Goal: Find specific fact: Find specific fact

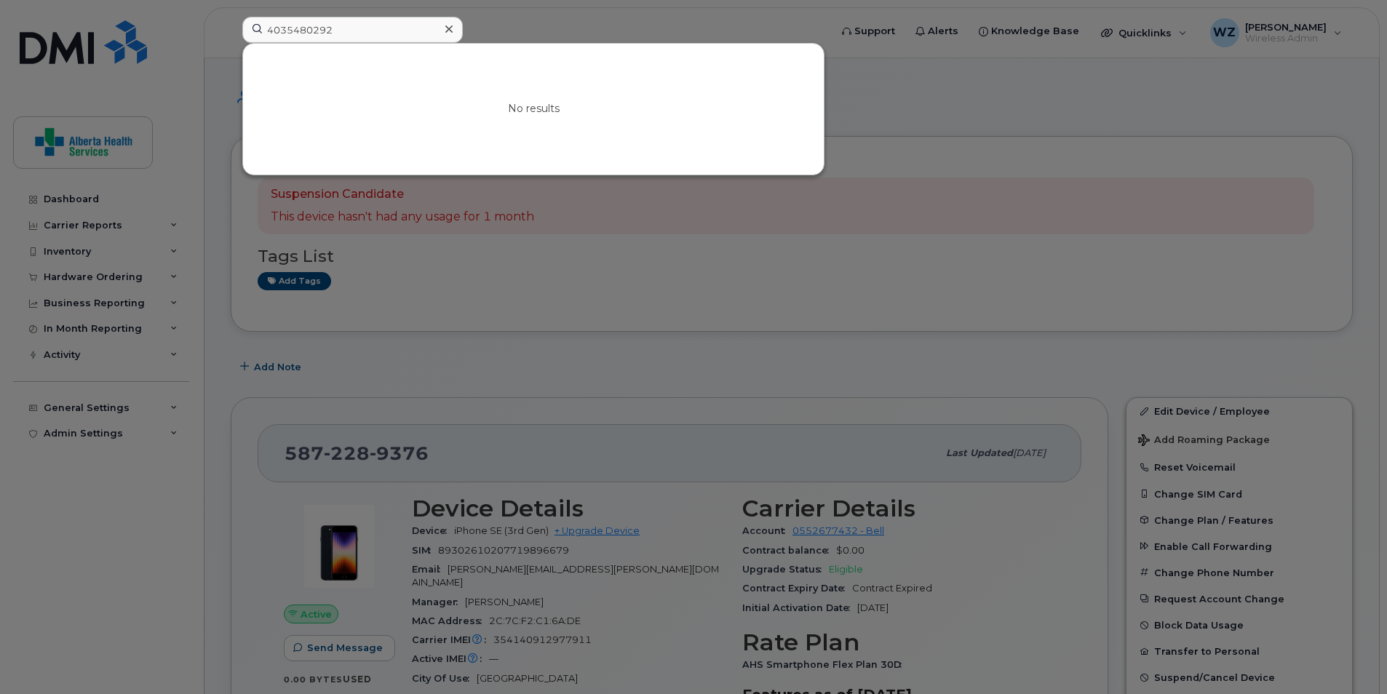
drag, startPoint x: 246, startPoint y: 31, endPoint x: 159, endPoint y: 35, distance: 87.4
click at [231, 35] on div "4035480292 No results" at bounding box center [531, 33] width 601 height 32
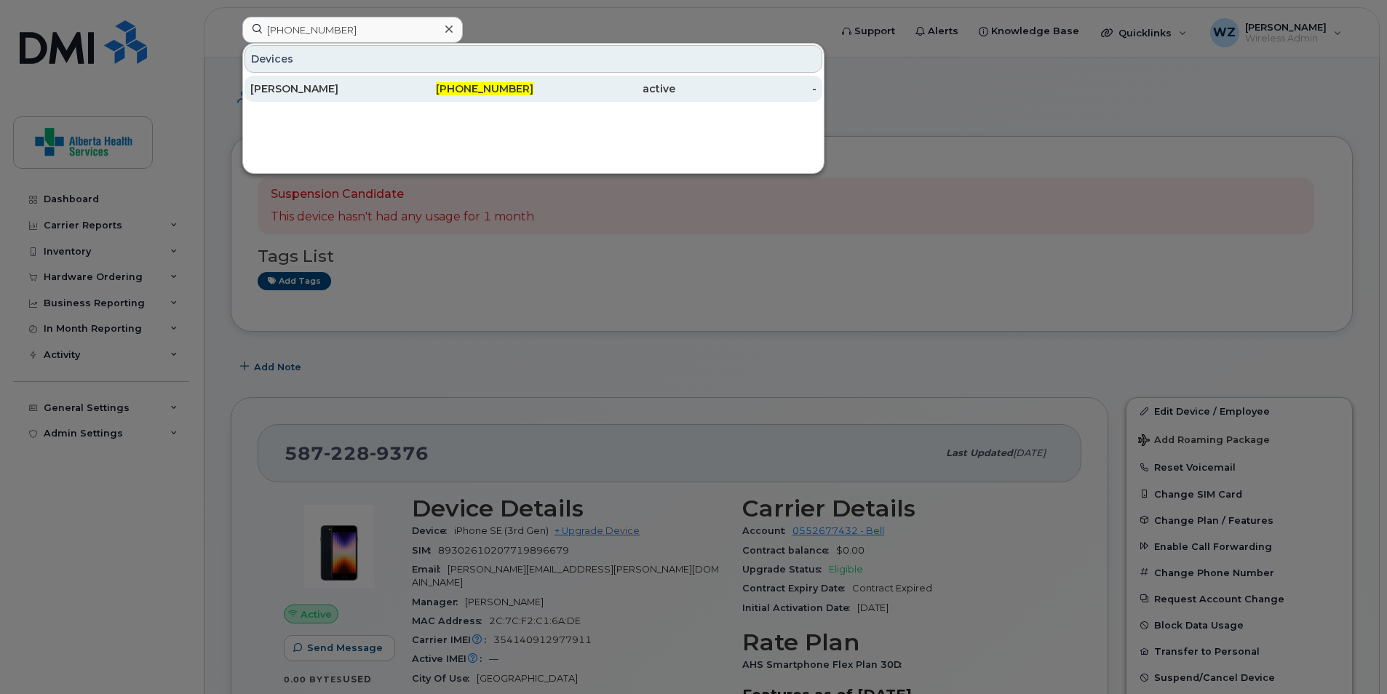
type input "[PHONE_NUMBER]"
click at [390, 95] on div "[PERSON_NAME]" at bounding box center [321, 88] width 142 height 15
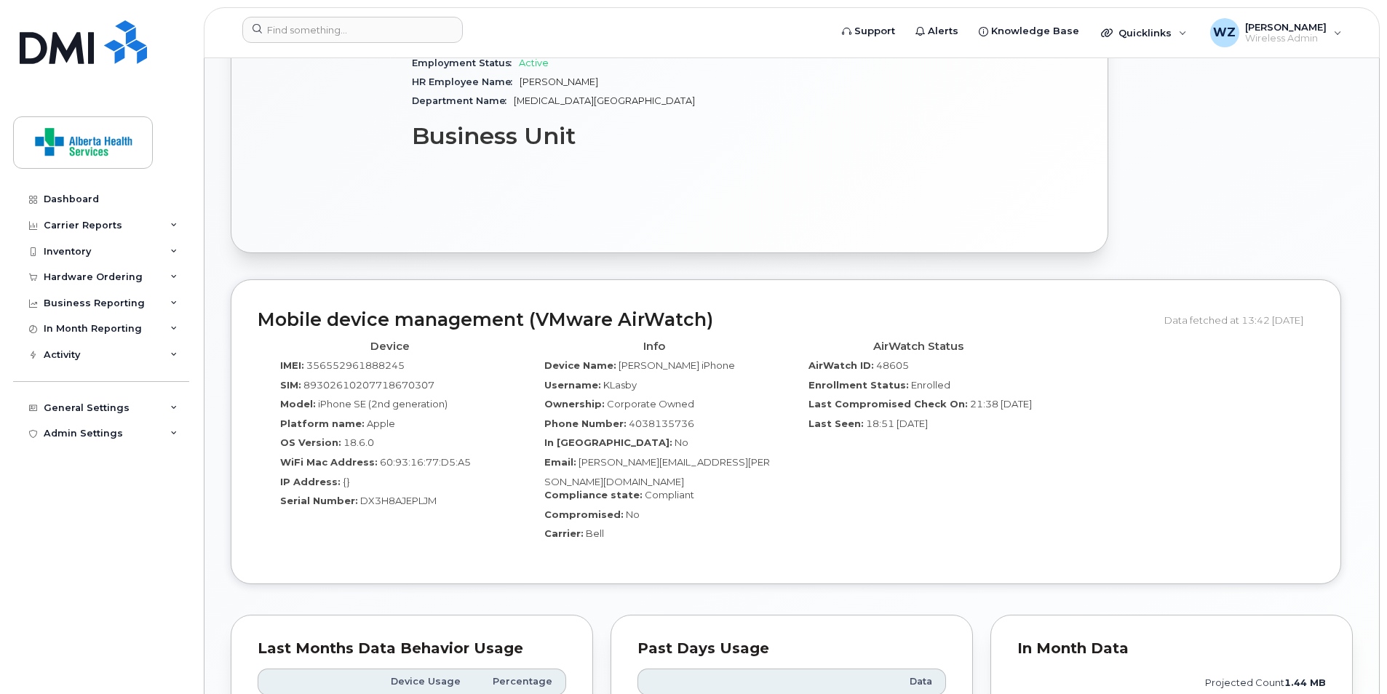
scroll to position [727, 0]
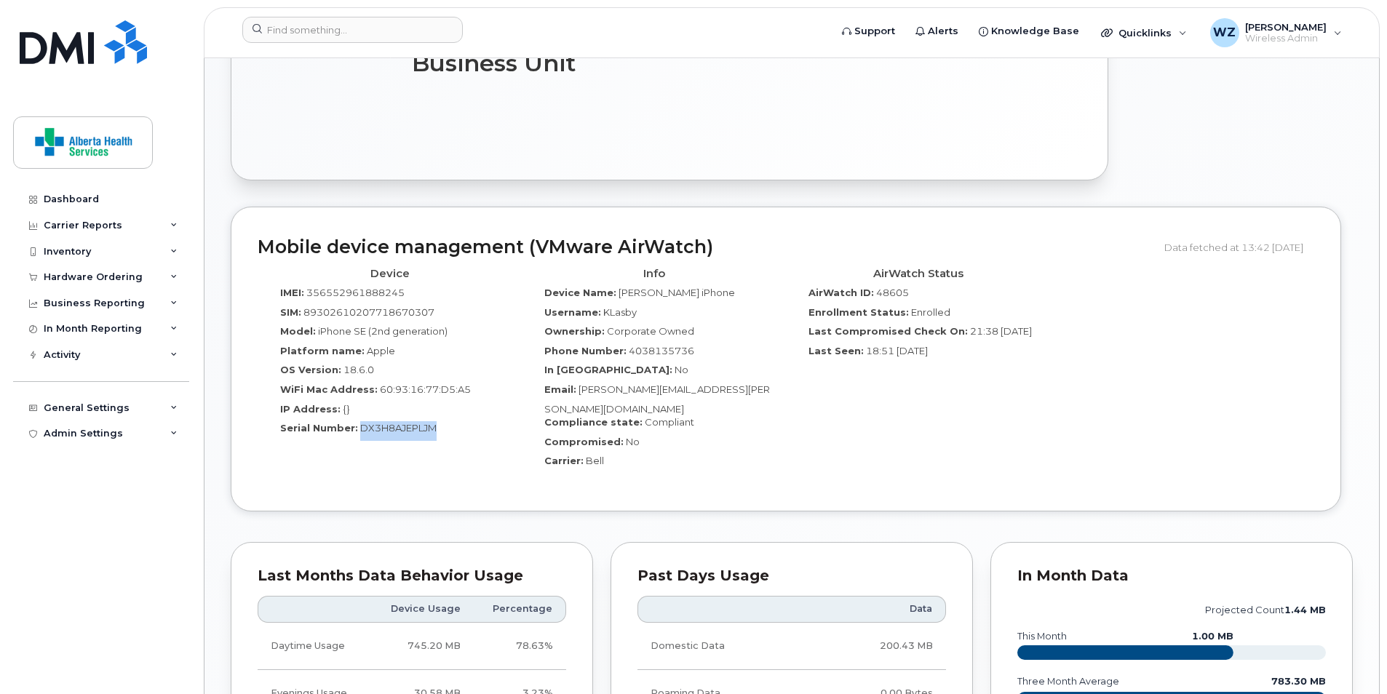
drag, startPoint x: 439, startPoint y: 420, endPoint x: 357, endPoint y: 413, distance: 81.7
click at [357, 421] on div "Serial Number: DX3H8AJEPLJM" at bounding box center [389, 431] width 242 height 20
copy span "DX3H8AJEPLJM"
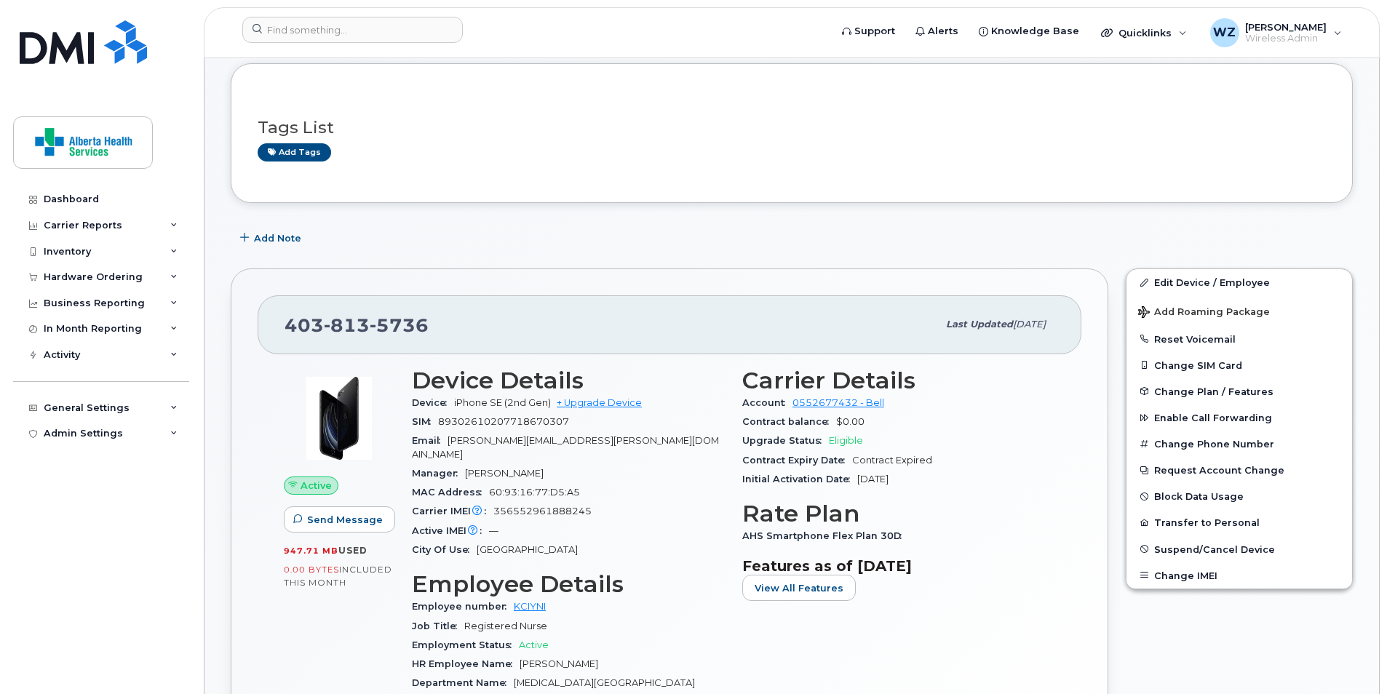
scroll to position [0, 0]
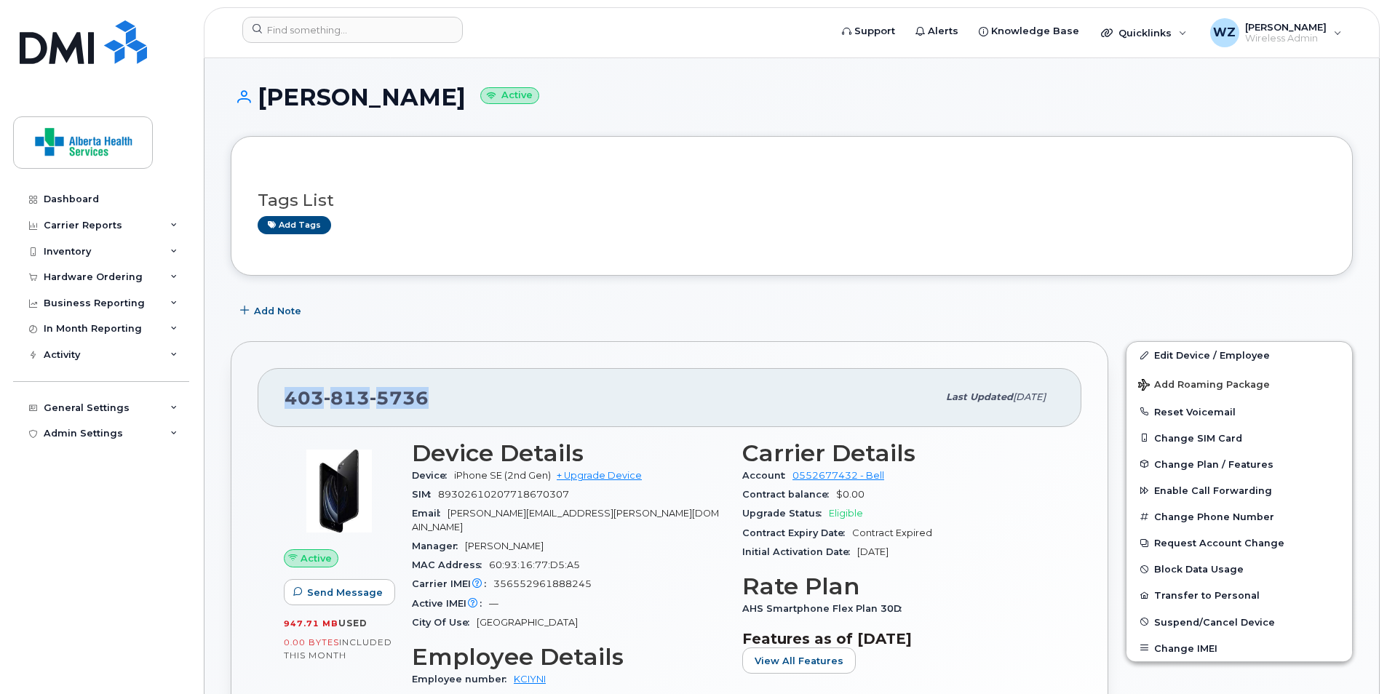
drag, startPoint x: 264, startPoint y: 394, endPoint x: 247, endPoint y: 394, distance: 17.5
click at [247, 394] on div "403 813 5736 Last updated Jul 03, 2025 Active Send Message 947.71 MB  used 0.00…" at bounding box center [669, 624] width 877 height 566
copy span "403 813 5736"
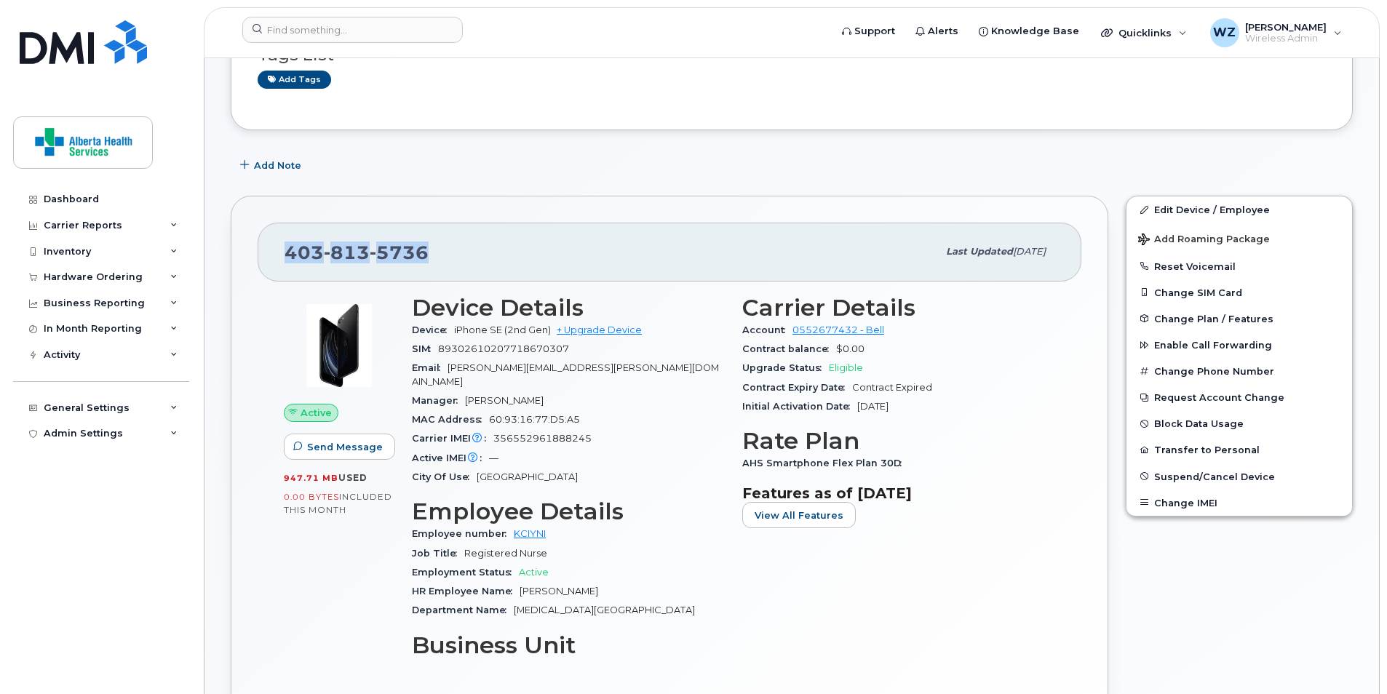
copy span "403 813 5736"
